Goal: Task Accomplishment & Management: Use online tool/utility

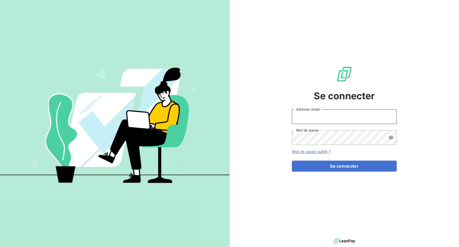
click at [323, 120] on input "Adresse email" at bounding box center [344, 116] width 105 height 15
drag, startPoint x: 312, startPoint y: 117, endPoint x: 324, endPoint y: 117, distance: 12.6
click at [324, 117] on input "admin@3dcelo" at bounding box center [344, 116] width 105 height 15
type input "admin@lpggermany"
click at [292, 161] on button "Se connecter" at bounding box center [344, 166] width 105 height 11
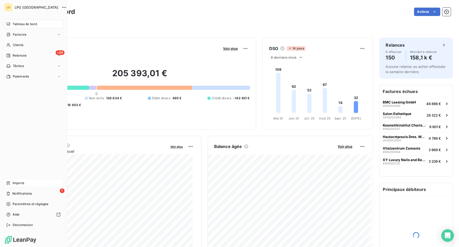
click at [8, 185] on icon at bounding box center [8, 183] width 4 height 4
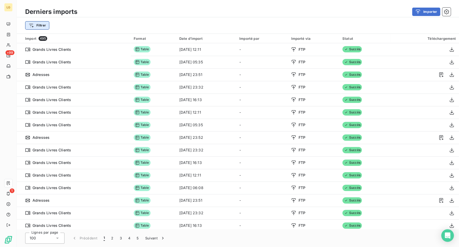
click at [35, 28] on html "LG +99 1 Derniers imports Importer Filtrer Import 495 Format Date d’import Impo…" at bounding box center [229, 123] width 459 height 247
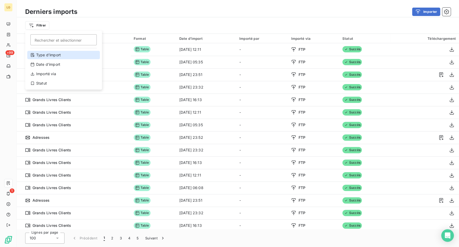
click at [51, 59] on div "Type d’import" at bounding box center [63, 55] width 73 height 8
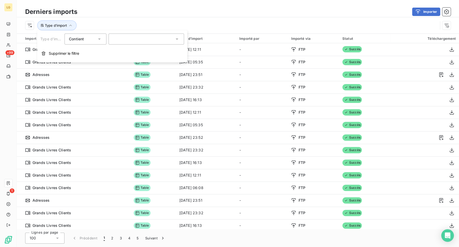
click at [120, 40] on div at bounding box center [146, 39] width 75 height 11
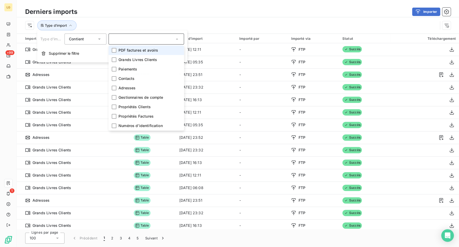
click at [122, 52] on span "PDF factures et avoirs" at bounding box center [138, 50] width 40 height 5
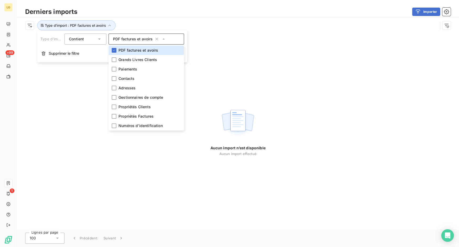
click at [155, 13] on div "Importer" at bounding box center [267, 12] width 367 height 8
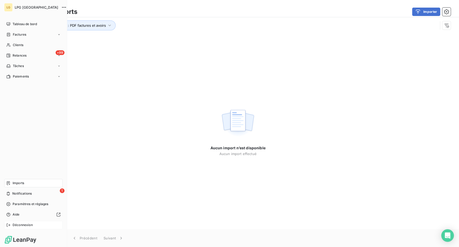
click at [10, 224] on icon at bounding box center [8, 225] width 4 height 4
